Goal: Task Accomplishment & Management: Complete application form

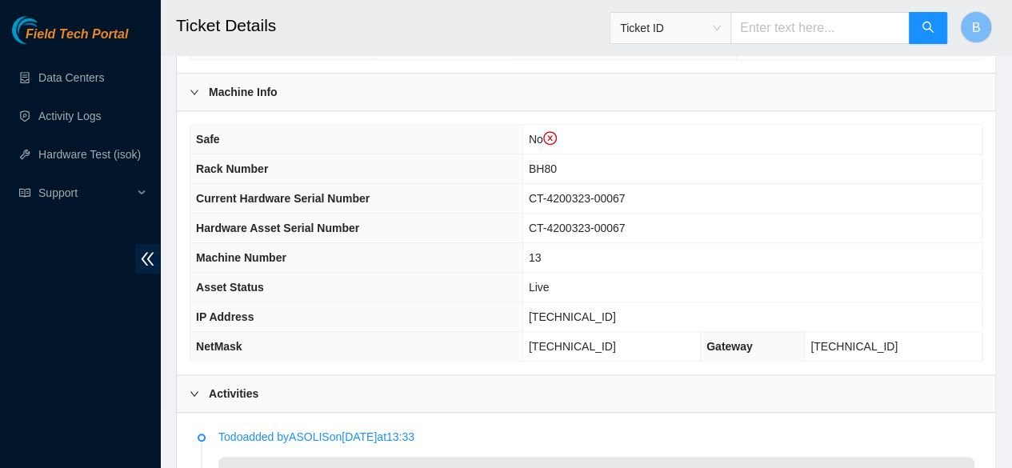
scroll to position [550, 0]
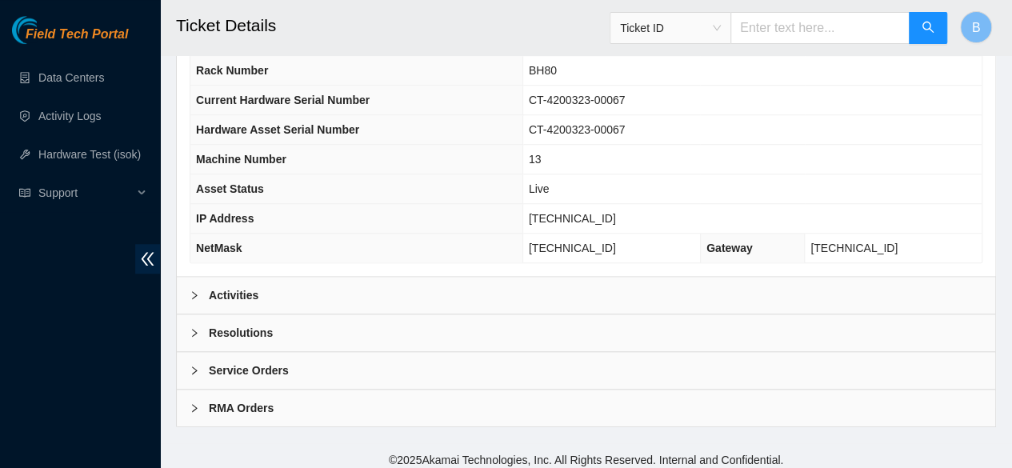
scroll to position [609, 0]
click at [221, 303] on b "Activities" at bounding box center [234, 295] width 50 height 18
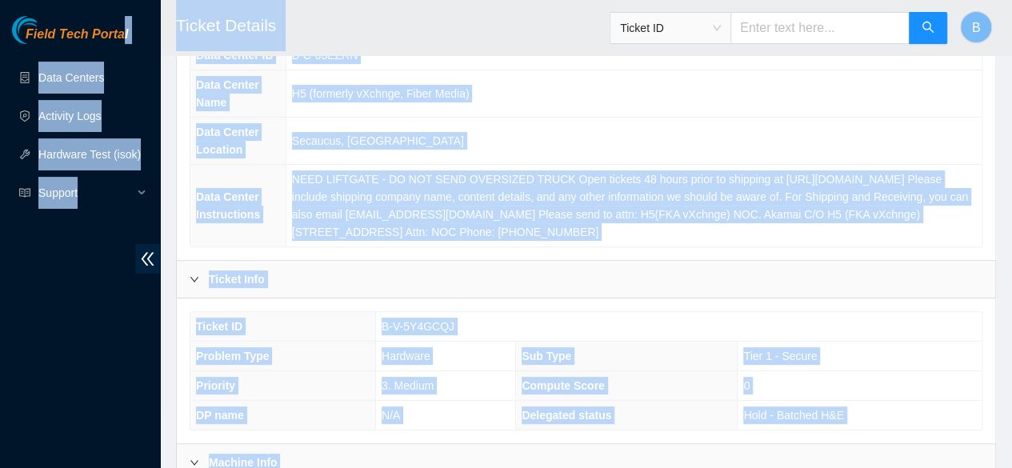
scroll to position [0, 0]
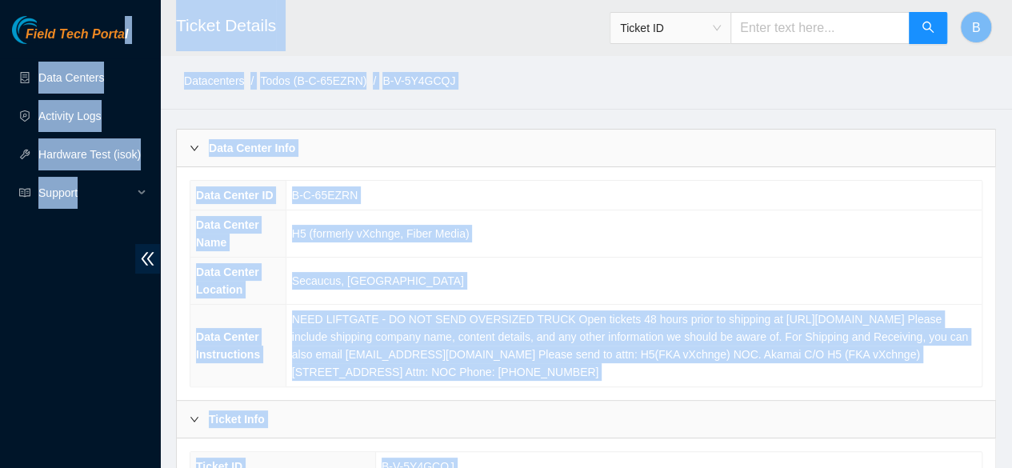
drag, startPoint x: 497, startPoint y: 250, endPoint x: 134, endPoint y: -68, distance: 482.8
click at [134, 0] on html "Field Tech Portal Data Centers Activity Logs Hardware Test (isok) Support Ticke…" at bounding box center [506, 234] width 1012 height 468
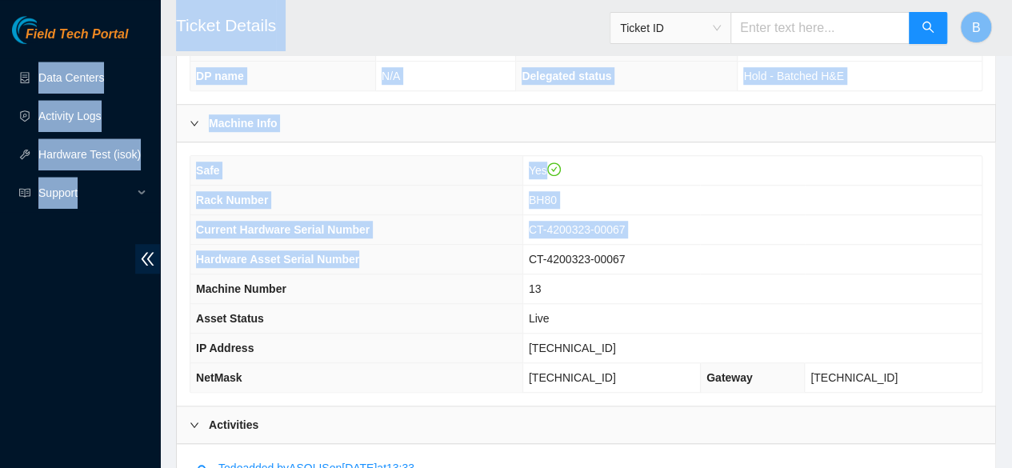
scroll to position [482, 0]
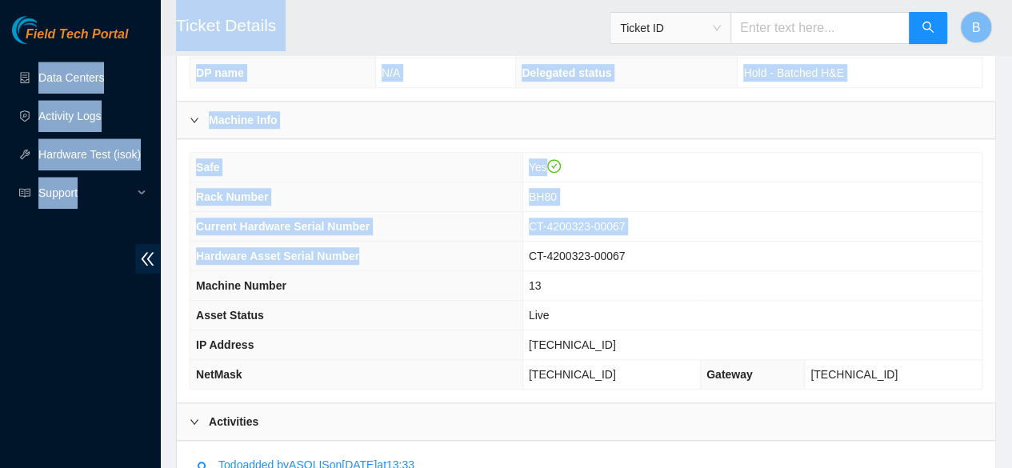
click at [496, 130] on div "Machine Info" at bounding box center [586, 120] width 818 height 37
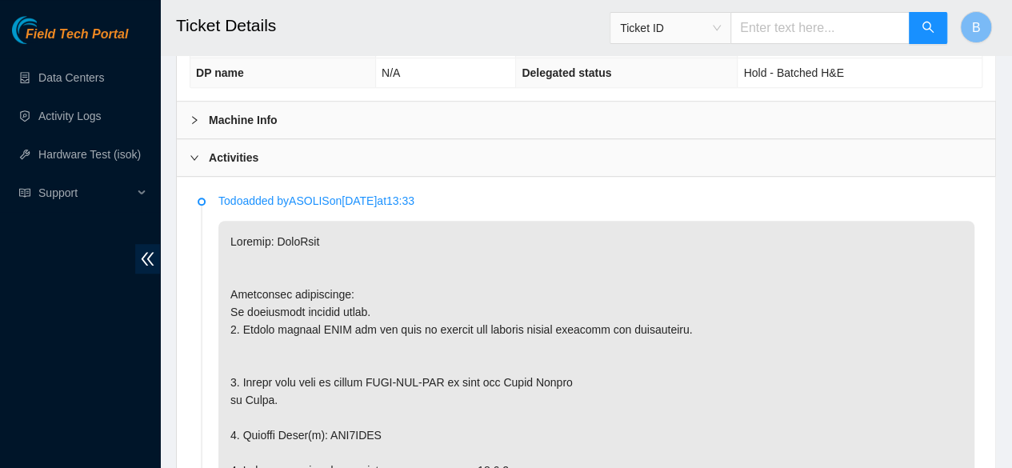
click at [274, 129] on b "Machine Info" at bounding box center [243, 120] width 69 height 18
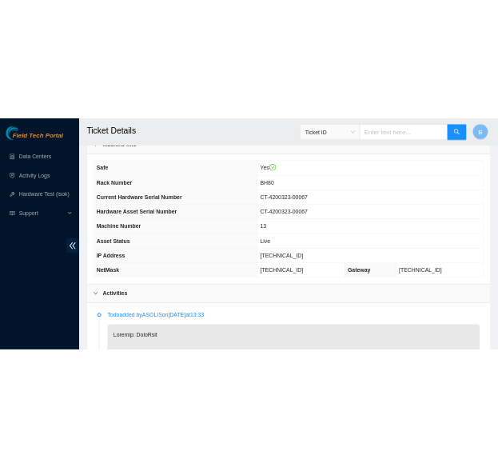
scroll to position [288, 0]
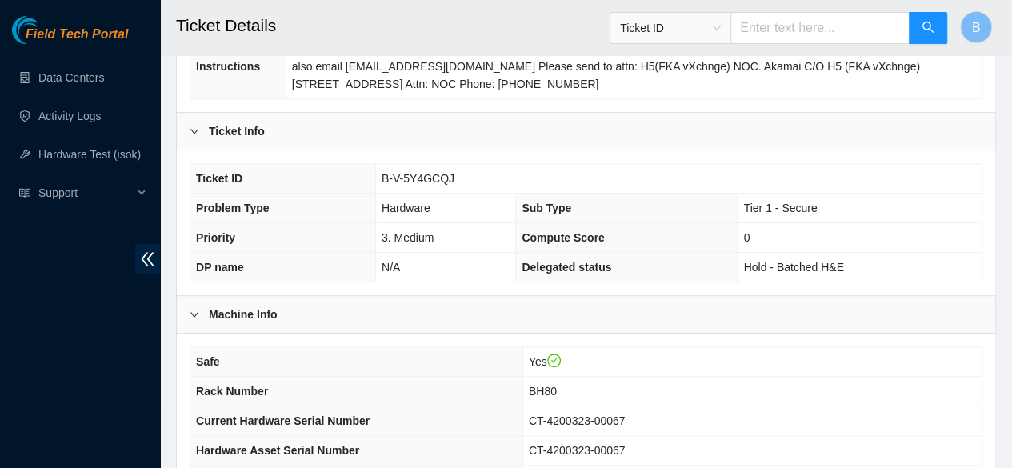
click at [421, 185] on span "B-V-5Y4GCQJ" at bounding box center [417, 178] width 73 height 13
copy span "B-V-5Y4GCQJ"
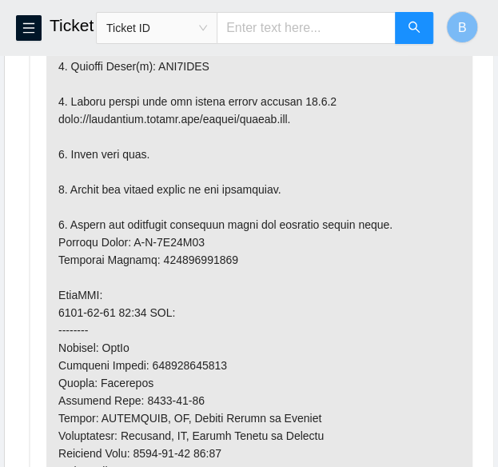
scroll to position [1202, 0]
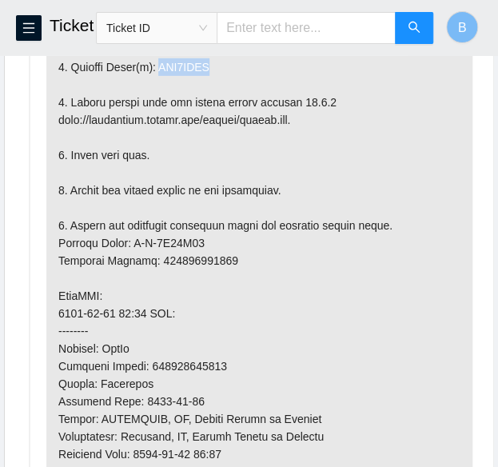
drag, startPoint x: 215, startPoint y: 94, endPoint x: 155, endPoint y: 95, distance: 60.0
click at [155, 95] on p at bounding box center [259, 287] width 426 height 904
copy p "WJG0XWFR"
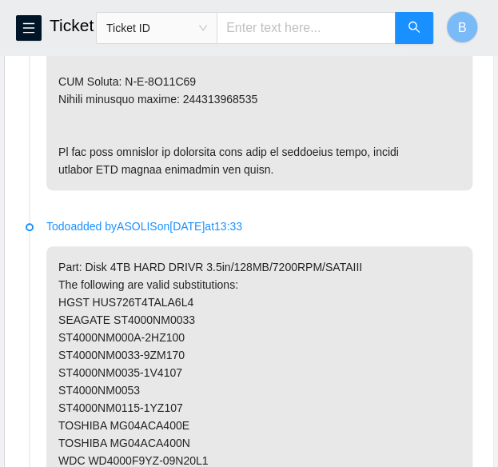
scroll to position [1751, 0]
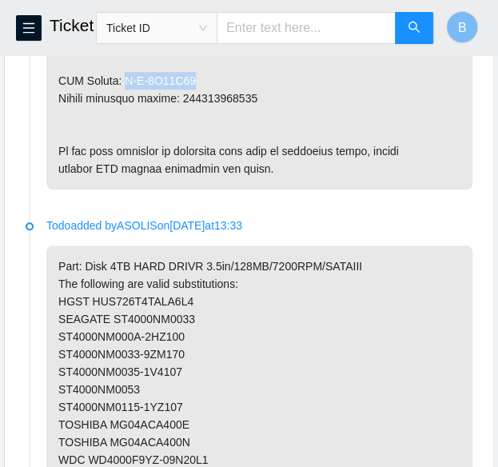
drag, startPoint x: 190, startPoint y: 110, endPoint x: 123, endPoint y: 109, distance: 67.2
copy p "B-V-5Y51X19"
drag, startPoint x: 254, startPoint y: 126, endPoint x: 182, endPoint y: 126, distance: 72.0
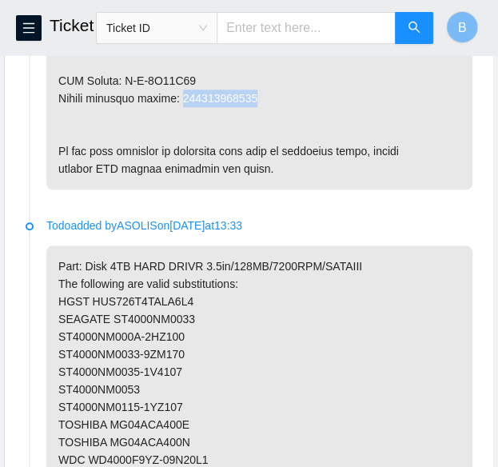
copy p "463470065136"
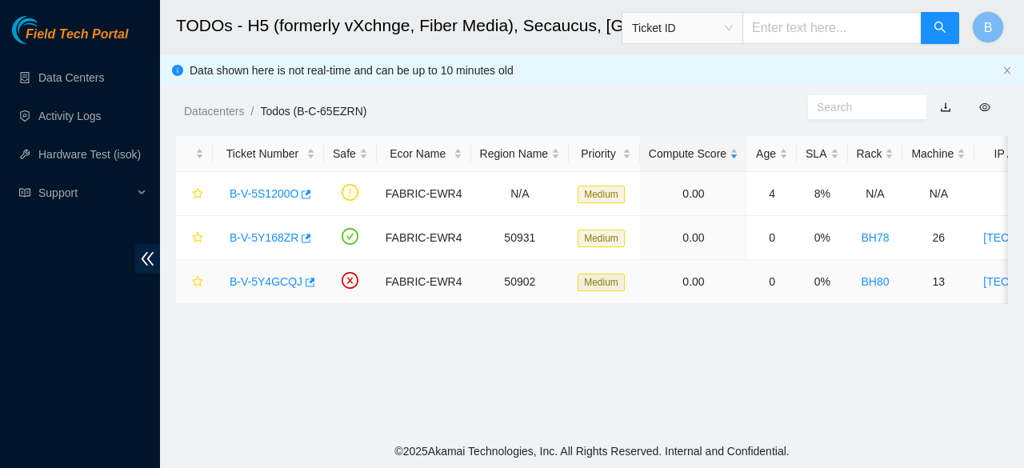
click at [310, 288] on td "B-V-5Y4GCQJ" at bounding box center [268, 282] width 111 height 44
click at [305, 281] on icon "button" at bounding box center [310, 282] width 10 height 9
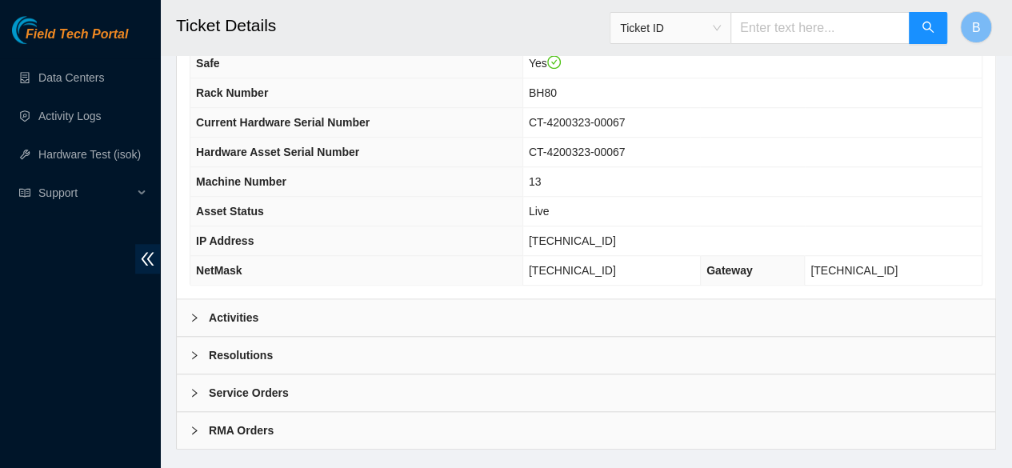
scroll to position [587, 0]
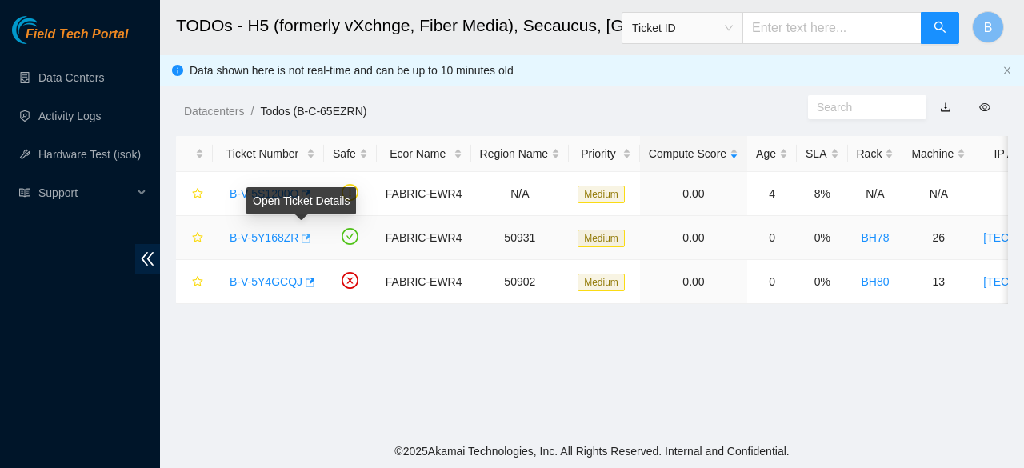
click at [300, 243] on icon "button" at bounding box center [304, 238] width 11 height 11
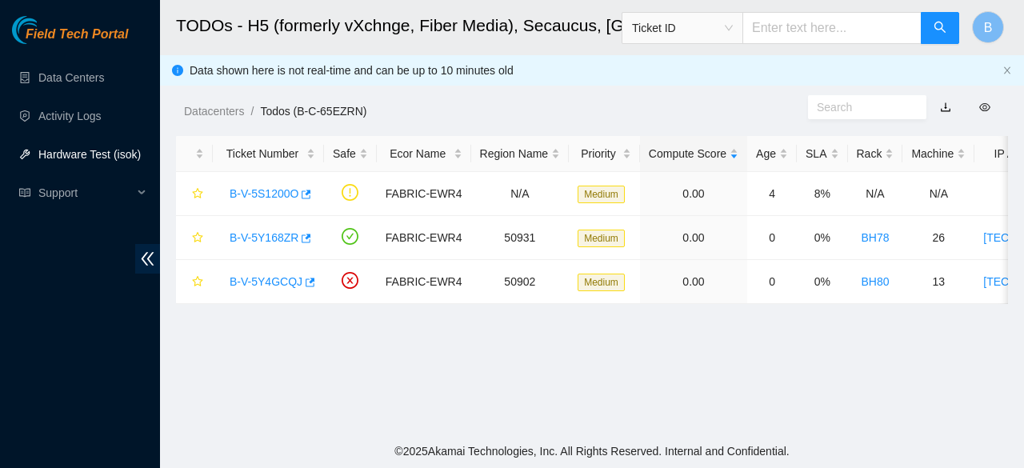
click at [100, 161] on link "Hardware Test (isok)" at bounding box center [89, 154] width 102 height 13
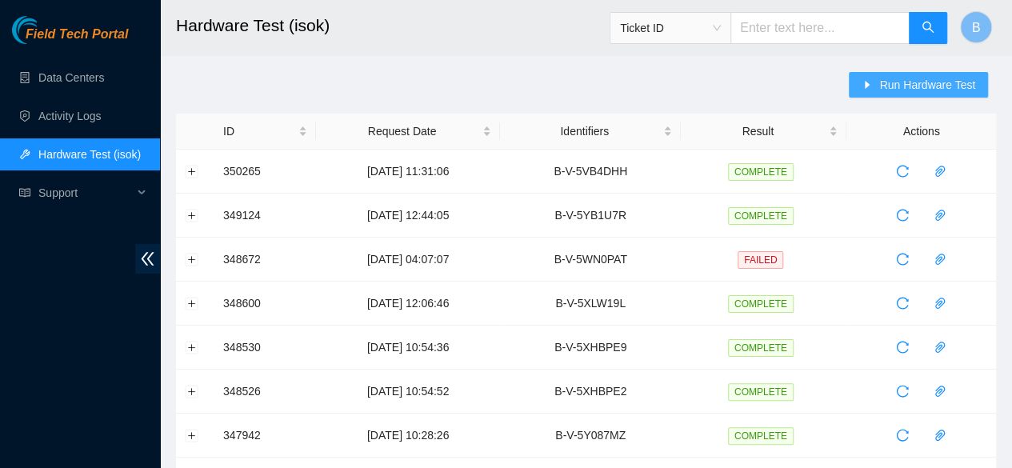
click at [950, 88] on span "Run Hardware Test" at bounding box center [927, 85] width 96 height 18
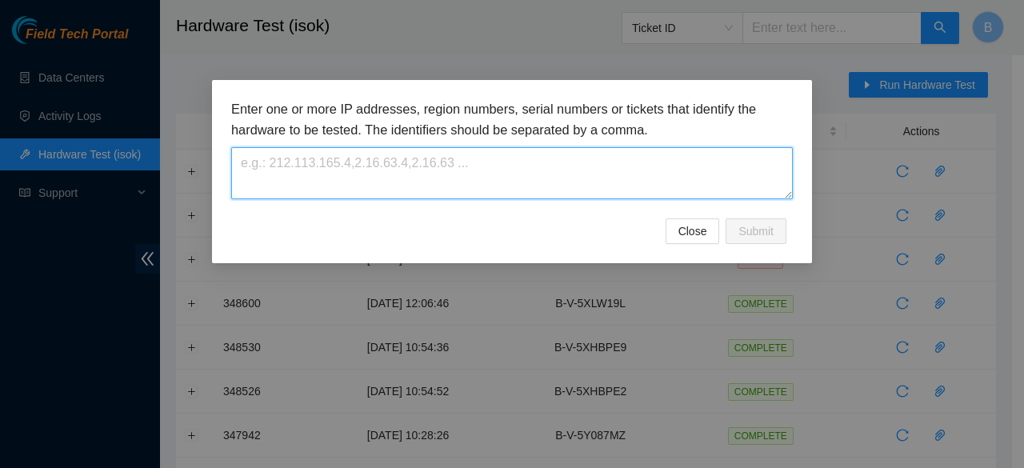
click at [467, 170] on textarea at bounding box center [511, 173] width 561 height 52
paste textarea "B-V-5Y4GCQJ"
type textarea "B-V-5Y4GCQJ"
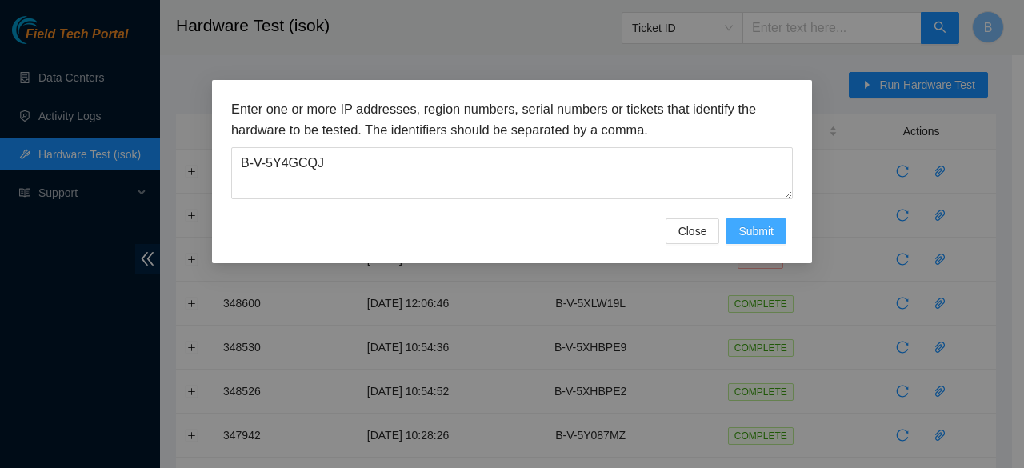
click at [764, 233] on span "Submit" at bounding box center [755, 231] width 35 height 18
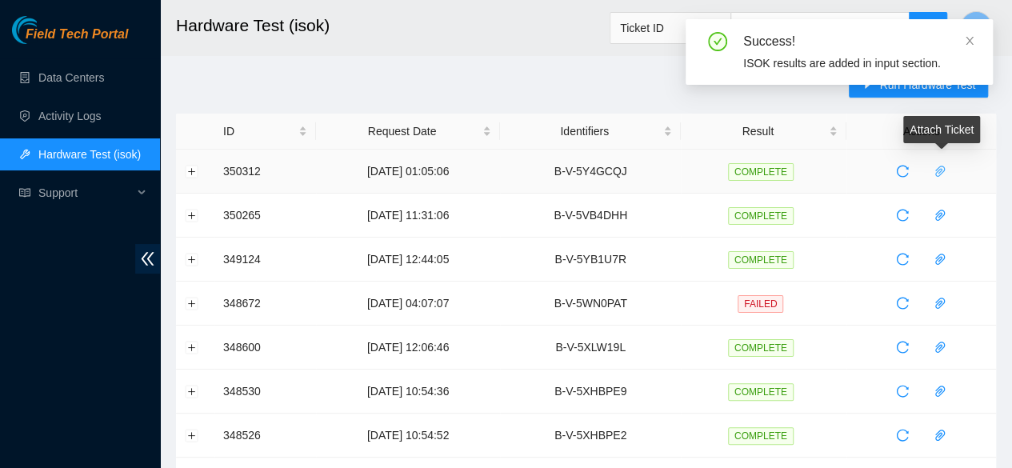
click at [945, 172] on icon "paper-clip" at bounding box center [939, 171] width 13 height 13
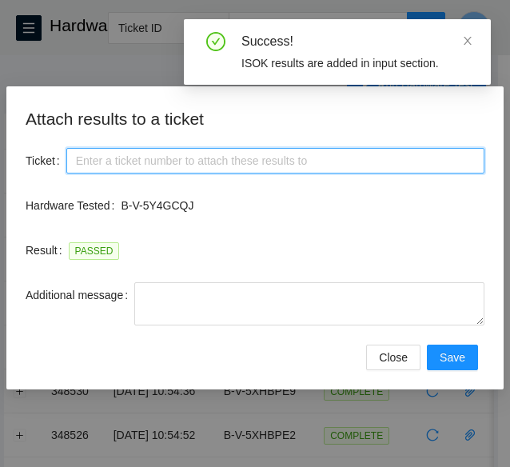
click at [206, 162] on input "Ticket" at bounding box center [275, 161] width 418 height 26
paste input "B-V-5Y4GCQJ"
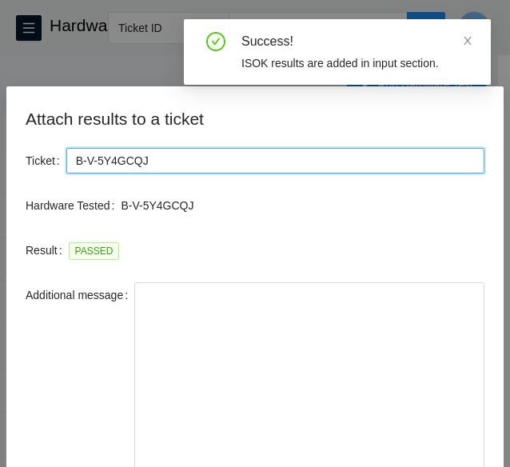
drag, startPoint x: 481, startPoint y: 319, endPoint x: 467, endPoint y: 495, distance: 176.5
click at [467, 467] on html "FTP Data Centers Activity Logs Hardware Test (isok) Support Hardware Test (isok…" at bounding box center [255, 233] width 510 height 467
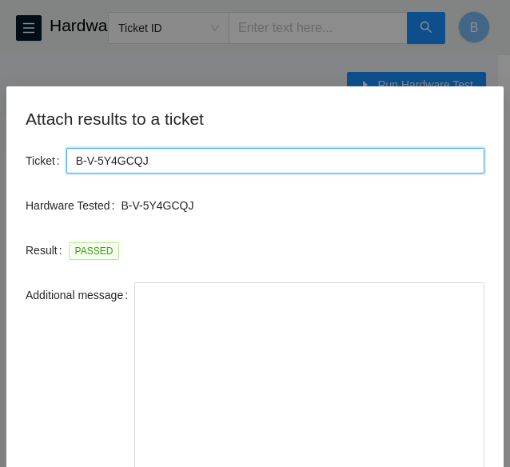
scroll to position [50, 0]
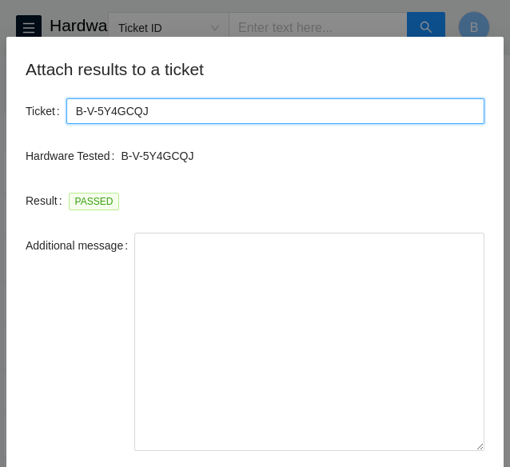
type input "B-V-5Y4GCQJ"
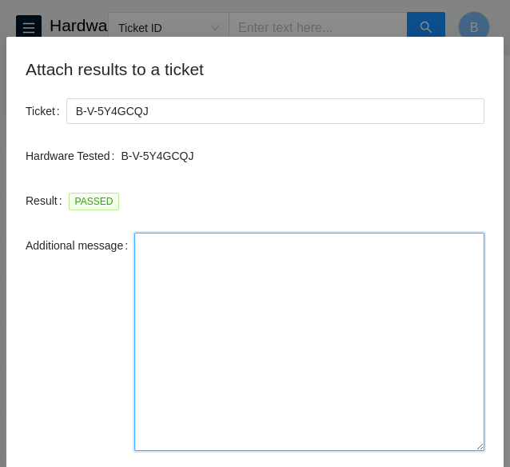
click at [245, 286] on textarea "Additional message" at bounding box center [309, 342] width 350 height 218
paste textarea "-Safely powered down machine -Removed old disk s/n: ( ) and replaced it with ne…"
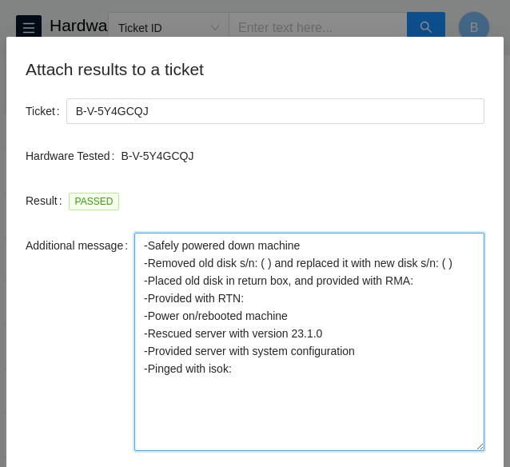
click at [261, 265] on textarea "-Safely powered down machine -Removed old disk s/n: ( ) and replaced it with ne…" at bounding box center [309, 342] width 350 height 218
click at [260, 266] on textarea "-Safely powered down machine -Removed old disk s/n: ( ) and replaced it with ne…" at bounding box center [309, 342] width 350 height 218
paste textarea "WJG0XWFR"
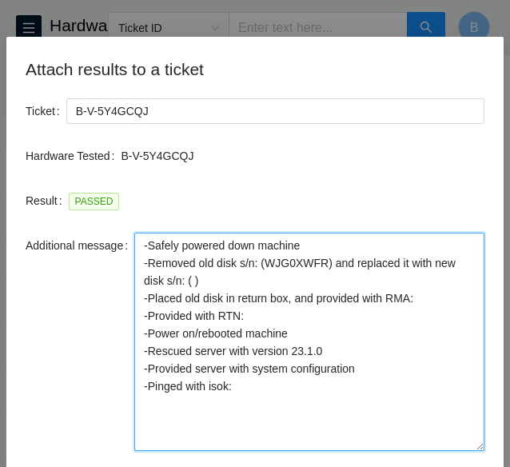
click at [163, 284] on textarea "-Safely powered down machine -Removed old disk s/n: (WJG0XWFR) and replaced it …" at bounding box center [309, 342] width 350 height 218
click at [441, 299] on textarea "-Safely powered down machine -Removed old disk s/n: (WJG0XWFR) and replaced it …" at bounding box center [309, 342] width 350 height 218
paste textarea "B-V-5Y51X19"
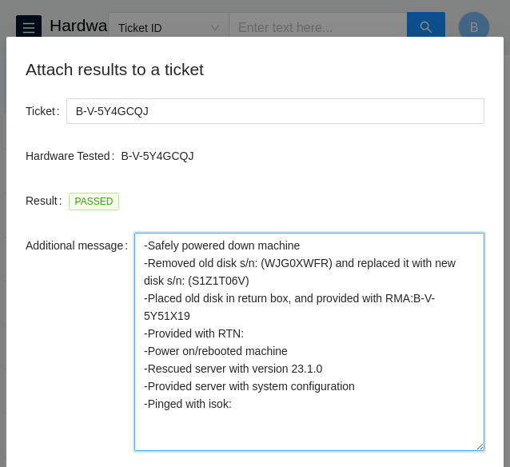
click at [299, 325] on textarea "-Safely powered down machine -Removed old disk s/n: (WJG0XWFR) and replaced it …" at bounding box center [309, 342] width 350 height 218
paste textarea "463470065136"
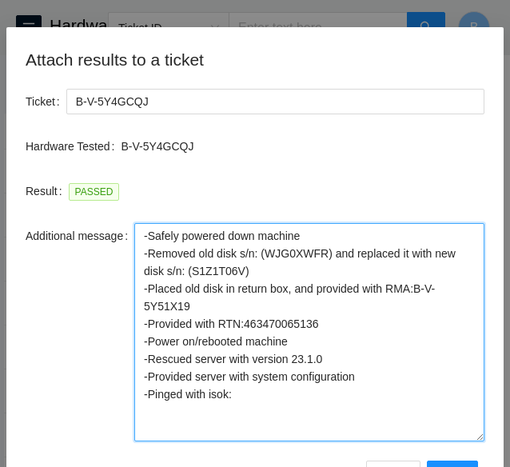
click at [333, 362] on textarea "-Safely powered down machine -Removed old disk s/n: (WJG0XWFR) and replaced it …" at bounding box center [309, 332] width 350 height 218
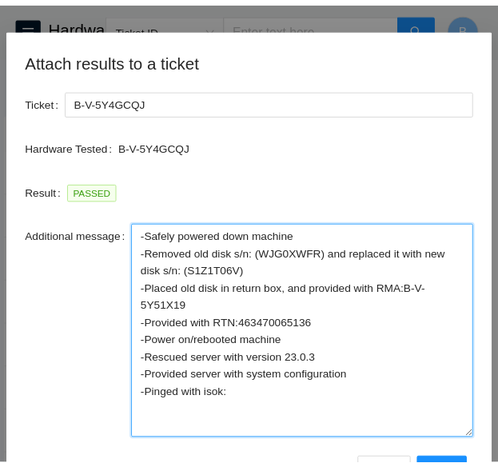
scroll to position [107, 0]
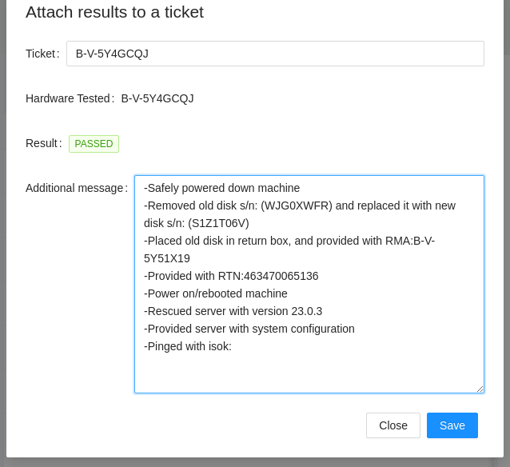
click at [301, 354] on textarea "-Safely powered down machine -Removed old disk s/n: (WJG0XWFR) and replaced it …" at bounding box center [309, 284] width 350 height 218
click at [326, 384] on textarea "-Safely powered down machine -Removed old disk s/n: (WJG0XWFR) and replaced it …" at bounding box center [309, 284] width 350 height 218
type textarea "-Safely powered down machine -Removed old disk s/n: (WJG0XWFR) and replaced it …"
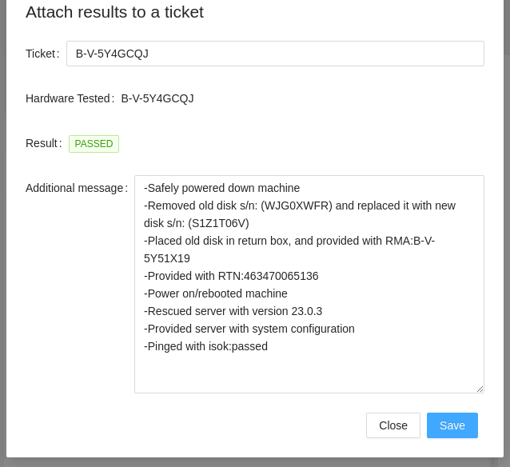
click at [454, 433] on span "Save" at bounding box center [453, 426] width 26 height 18
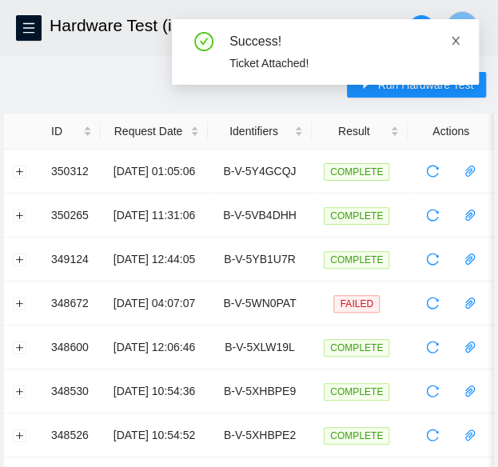
click at [455, 42] on icon "close" at bounding box center [456, 41] width 8 height 8
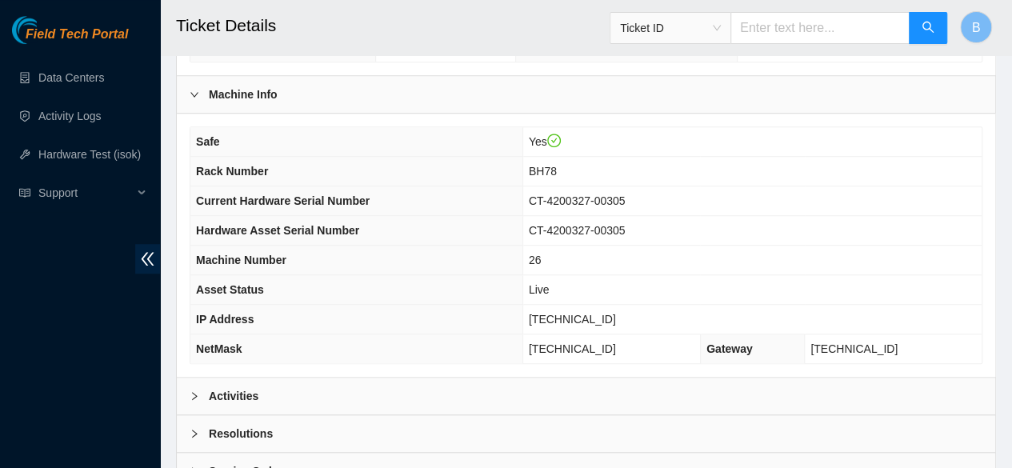
scroll to position [510, 0]
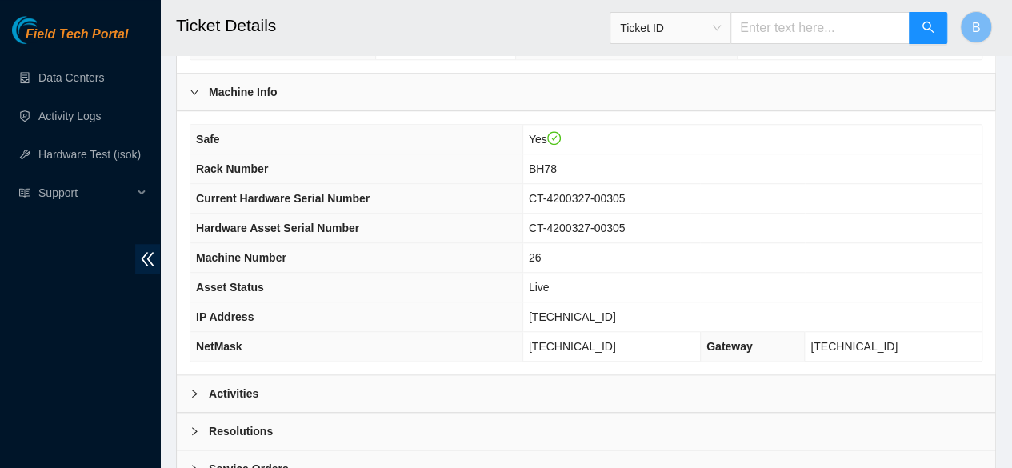
click at [219, 395] on b "Activities" at bounding box center [234, 394] width 50 height 18
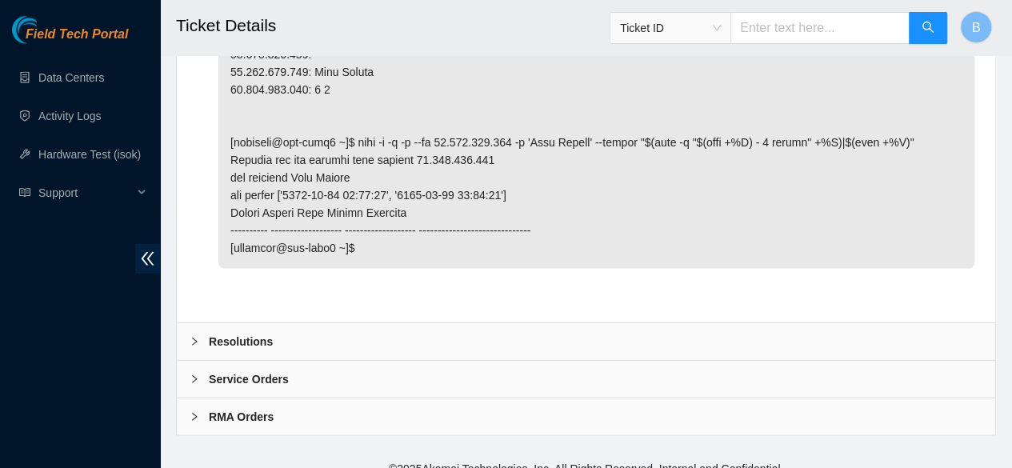
scroll to position [2019, 0]
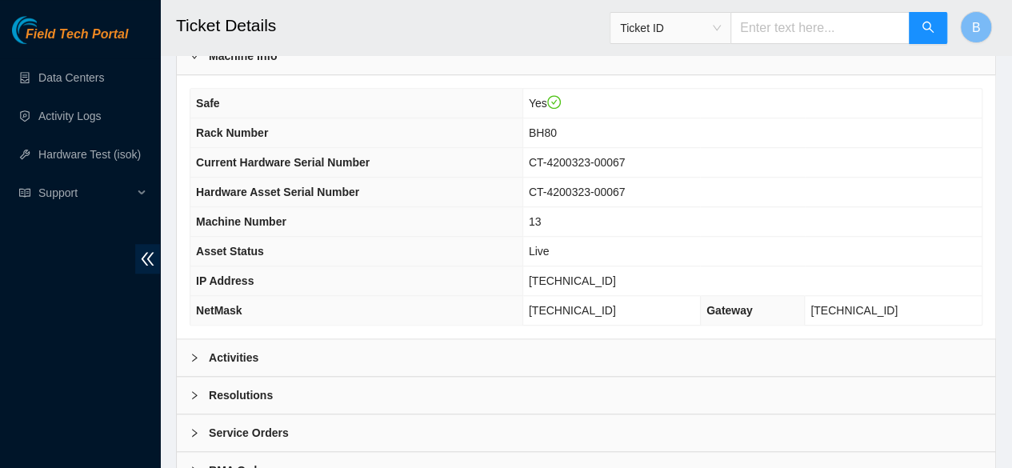
scroll to position [626, 0]
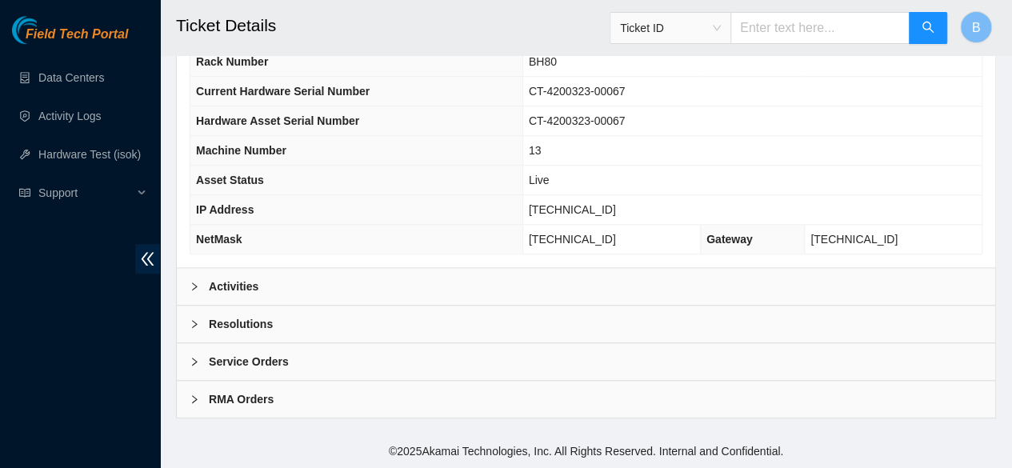
click at [219, 319] on b "Resolutions" at bounding box center [241, 324] width 64 height 18
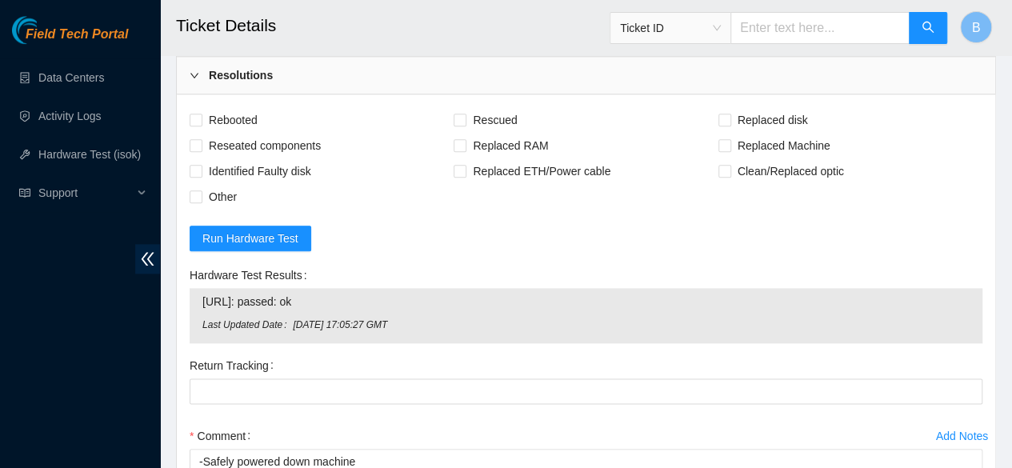
scroll to position [867, 0]
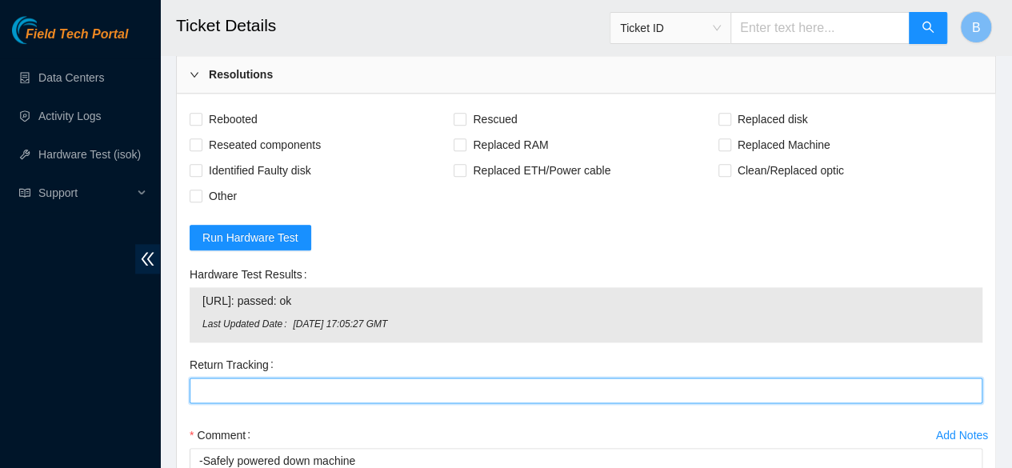
click at [294, 394] on Tracking "Return Tracking" at bounding box center [586, 390] width 793 height 26
paste Tracking "463470065136"
type Tracking "463470065136"
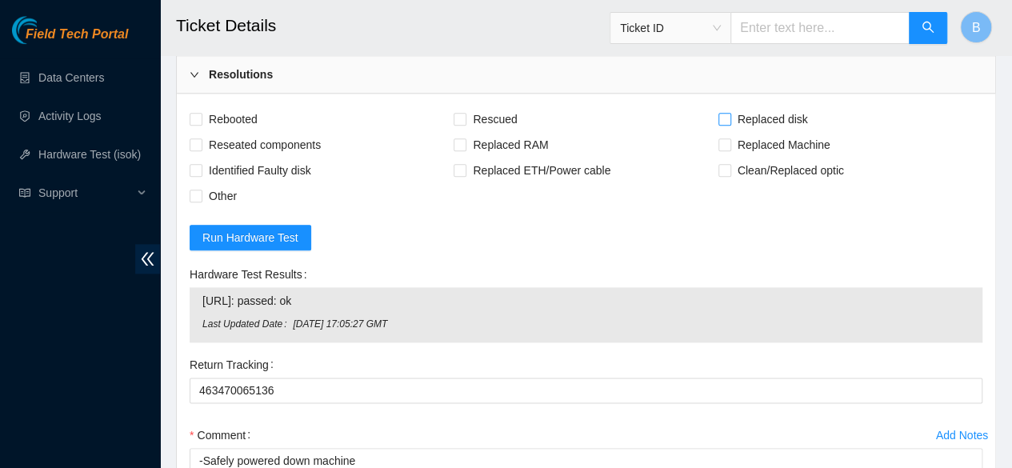
click at [509, 124] on input "Replaced disk" at bounding box center [723, 118] width 11 height 11
checkbox input "true"
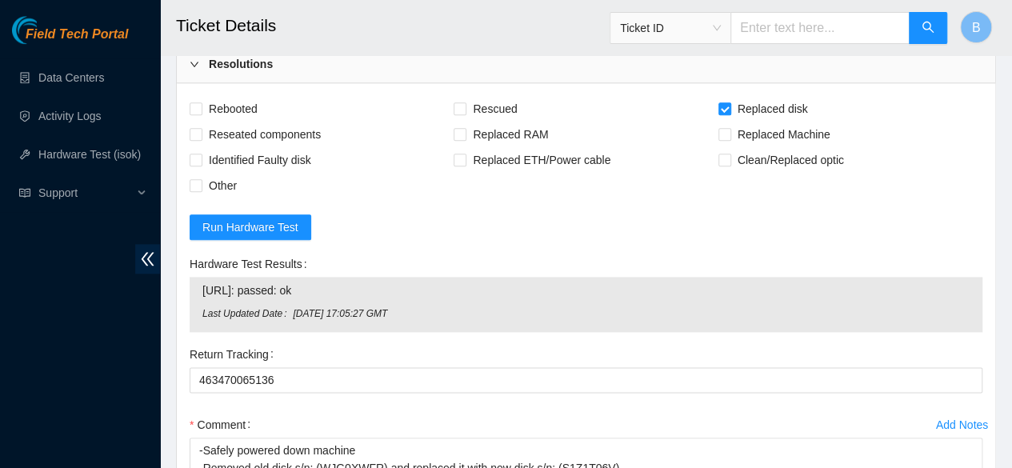
scroll to position [872, 0]
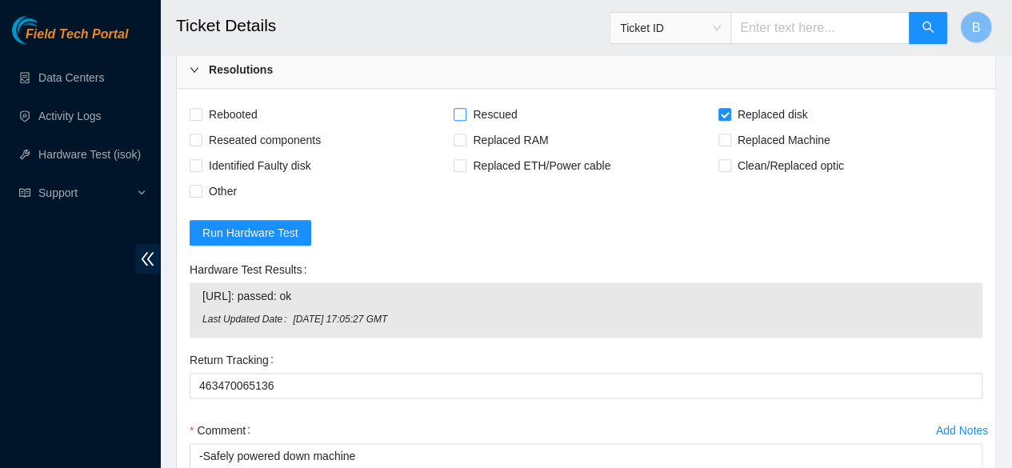
click at [460, 119] on input "Rescued" at bounding box center [458, 113] width 11 height 11
checkbox input "true"
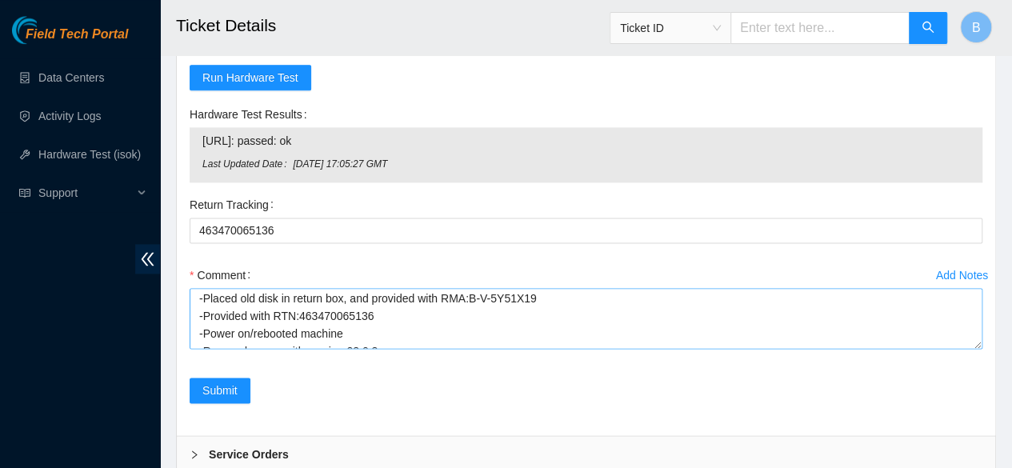
scroll to position [88, 0]
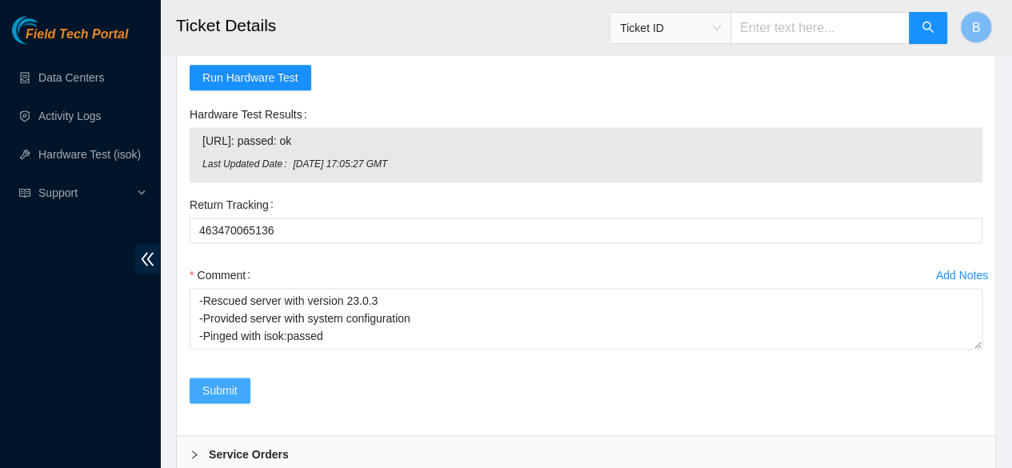
click at [234, 399] on span "Submit" at bounding box center [219, 390] width 35 height 18
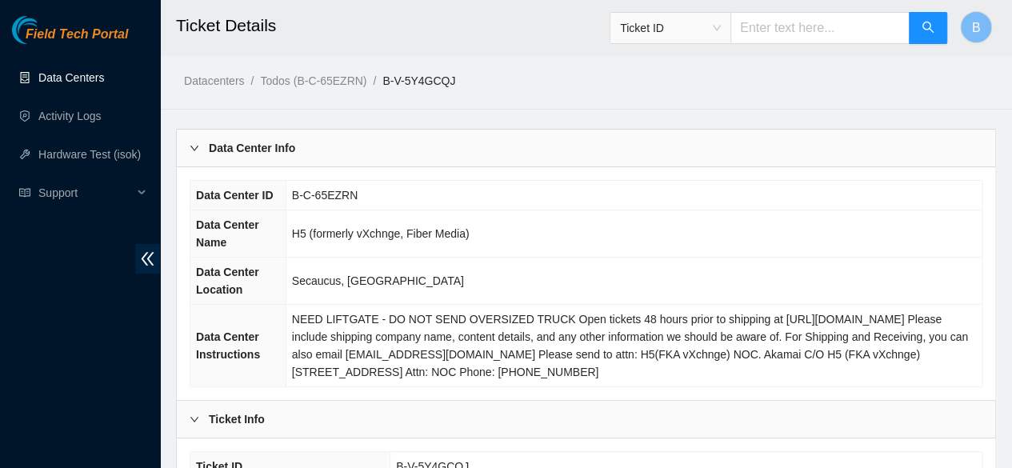
click at [62, 75] on link "Data Centers" at bounding box center [71, 77] width 66 height 13
